Goal: Information Seeking & Learning: Learn about a topic

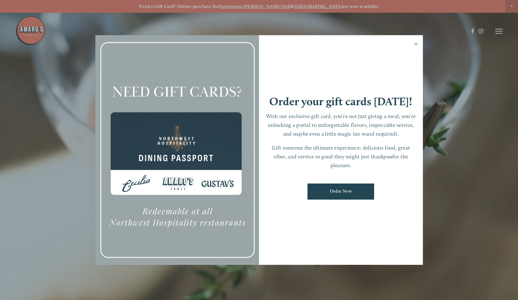
click at [414, 46] on link "Close" at bounding box center [416, 44] width 12 height 17
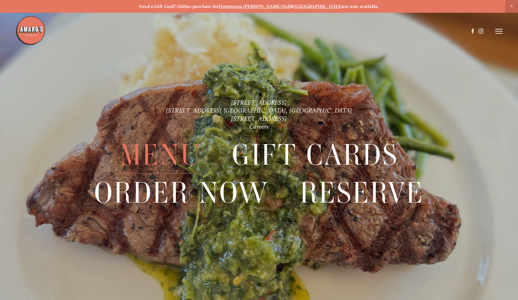
click at [170, 154] on span "Menu" at bounding box center [160, 155] width 81 height 38
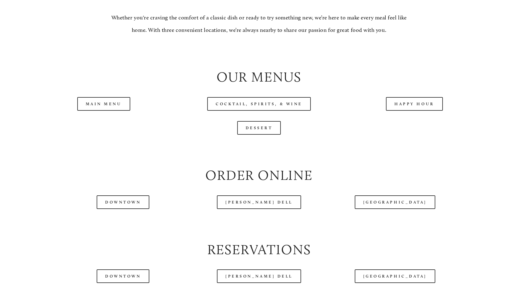
scroll to position [630, 0]
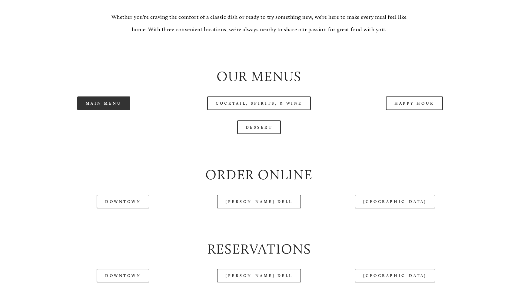
click at [106, 96] on link "Main Menu" at bounding box center [103, 103] width 53 height 14
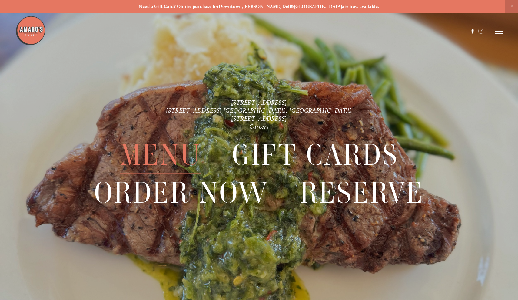
click at [158, 155] on span "Menu" at bounding box center [160, 155] width 81 height 38
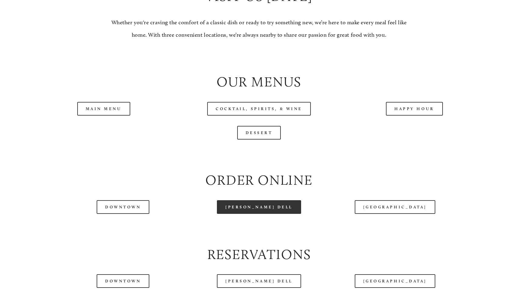
scroll to position [626, 0]
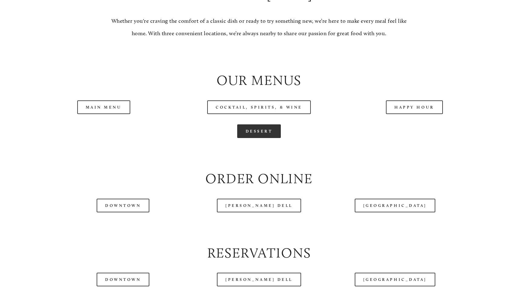
click at [258, 124] on link "Dessert" at bounding box center [259, 131] width 44 height 14
click at [122, 198] on link "Downtown" at bounding box center [123, 205] width 53 height 14
click at [123, 198] on link "Downtown" at bounding box center [123, 205] width 53 height 14
